Goal: Feedback & Contribution: Submit feedback/report problem

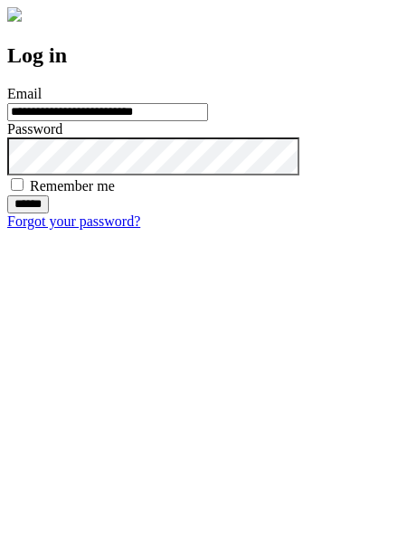
type input "**********"
click at [49, 214] on input "******" at bounding box center [28, 204] width 42 height 18
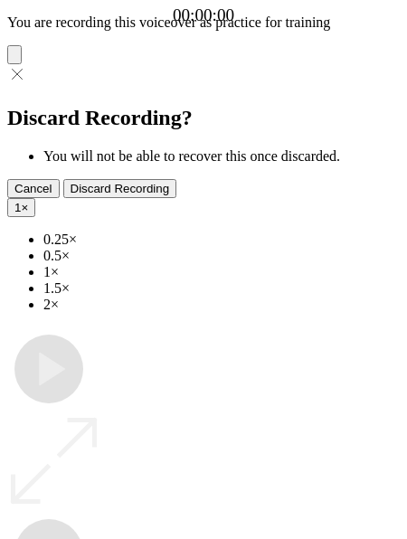
type input "**********"
